Goal: Check status: Check status

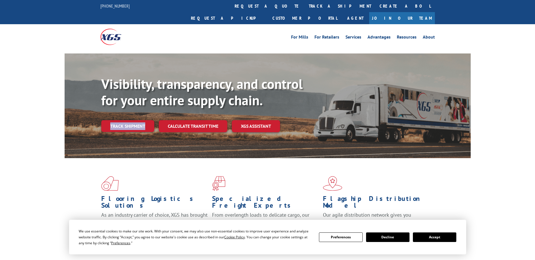
click at [140, 145] on div "Visibility, transparency, and control for your entire supply chain. Track shipm…" at bounding box center [268, 112] width 406 height 116
drag, startPoint x: 140, startPoint y: 145, endPoint x: 127, endPoint y: 116, distance: 30.9
click at [127, 120] on link "Track shipment" at bounding box center [127, 126] width 53 height 12
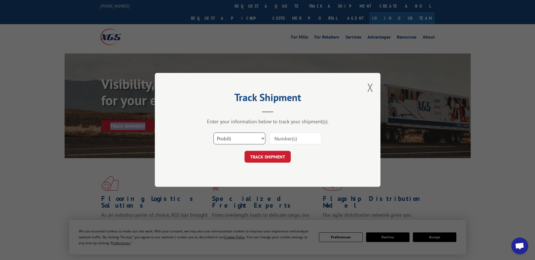
click at [258, 139] on select "Select category... Probill BOL PO" at bounding box center [239, 139] width 52 height 12
select select "bol"
click at [213, 133] on select "Select category... Probill BOL PO" at bounding box center [239, 139] width 52 height 12
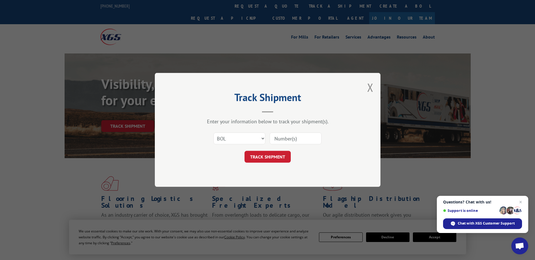
click at [291, 137] on input at bounding box center [295, 139] width 52 height 12
type input "5171753"
click button "TRACK SHIPMENT" at bounding box center [267, 157] width 46 height 12
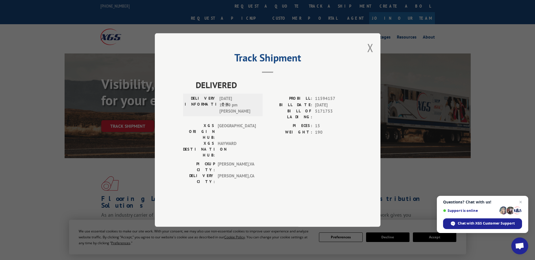
click at [371, 55] on button "Close modal" at bounding box center [370, 47] width 6 height 15
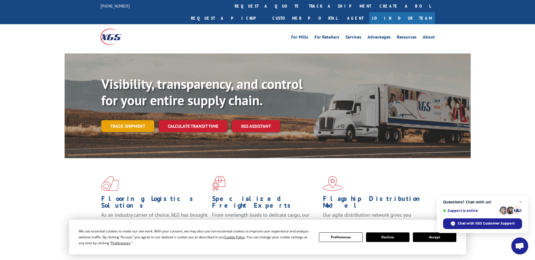
click at [134, 120] on link "Track shipment" at bounding box center [127, 126] width 53 height 12
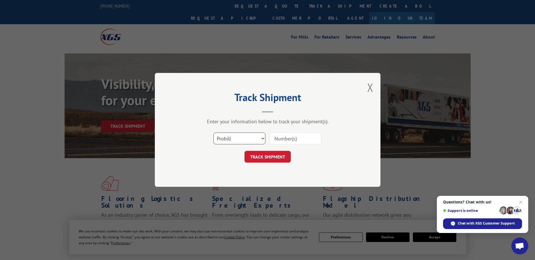
click at [247, 140] on select "Select category... Probill BOL PO" at bounding box center [239, 139] width 52 height 12
select select "bol"
click at [213, 133] on select "Select category... Probill BOL PO" at bounding box center [239, 139] width 52 height 12
click at [292, 138] on input at bounding box center [295, 139] width 52 height 12
type input "5171753"
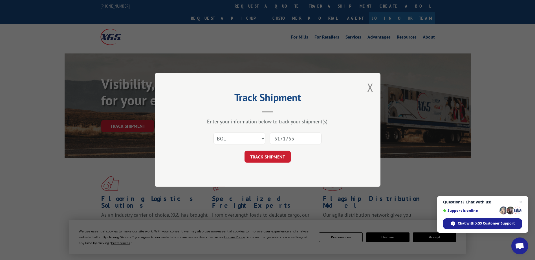
click button "TRACK SHIPMENT" at bounding box center [267, 157] width 46 height 12
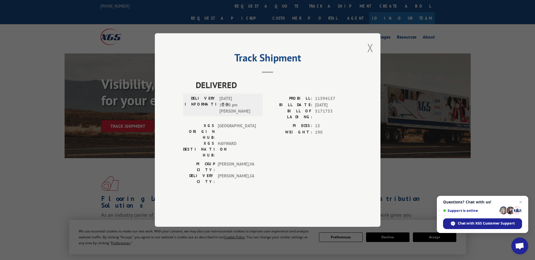
click at [370, 55] on button "Close modal" at bounding box center [370, 47] width 6 height 15
